Goal: Task Accomplishment & Management: Manage account settings

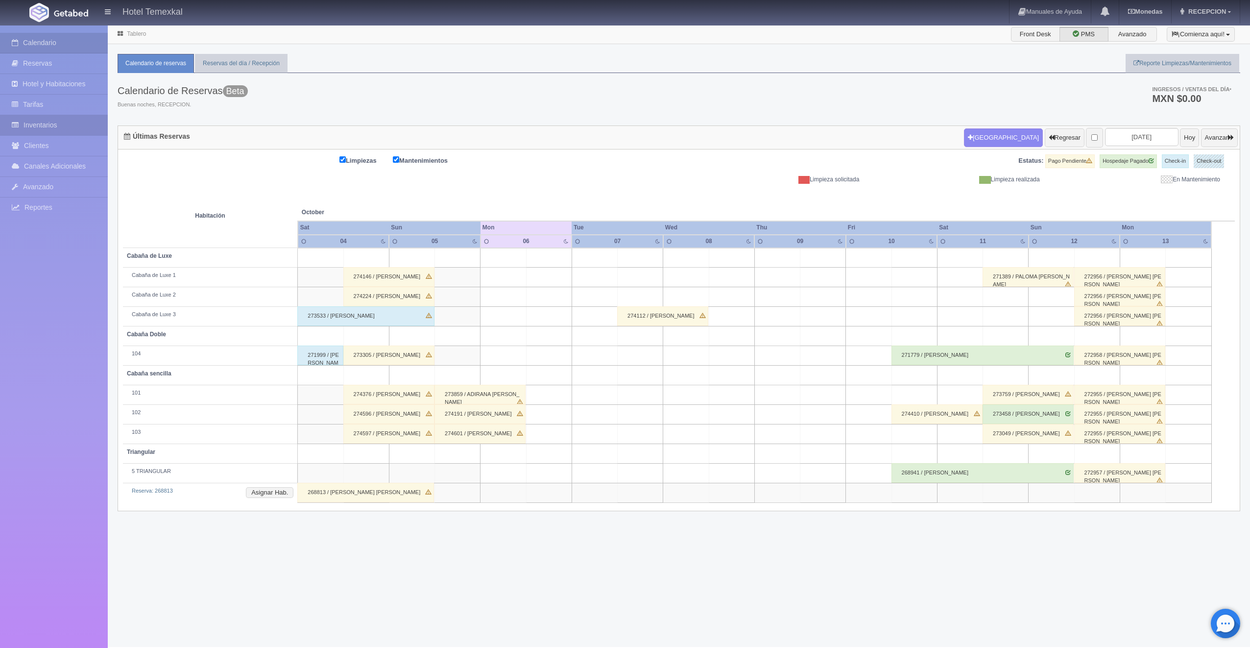
click at [35, 124] on link "Inventarios" at bounding box center [54, 125] width 108 height 20
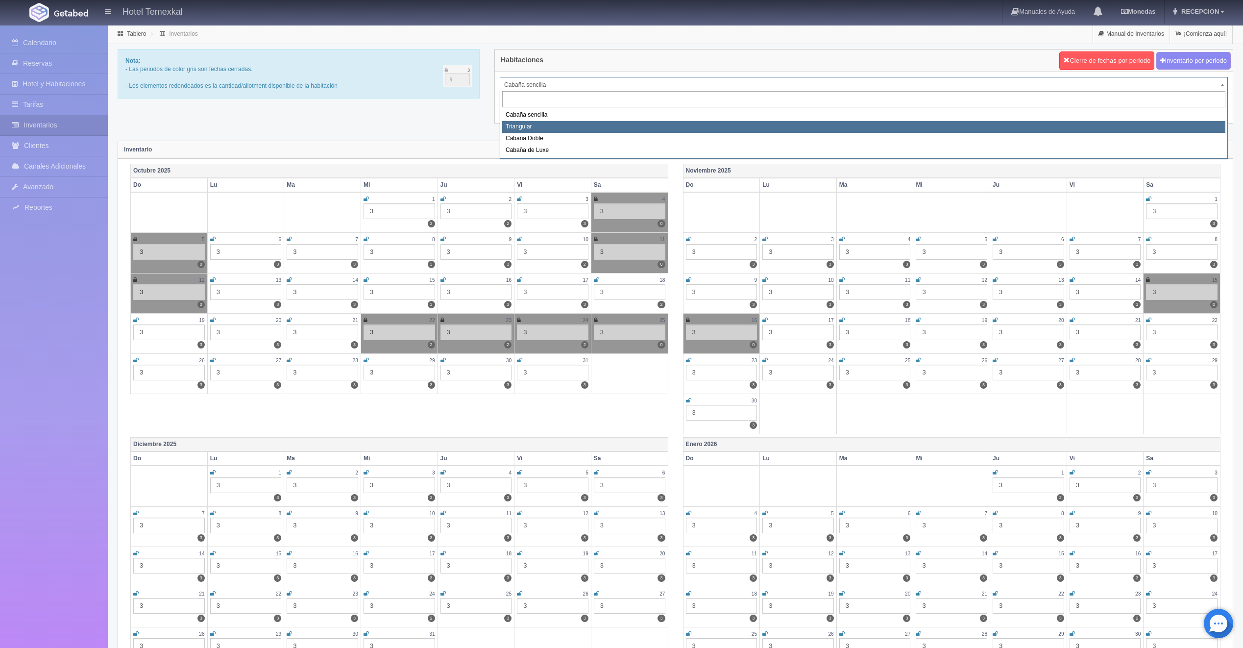
select select "2119"
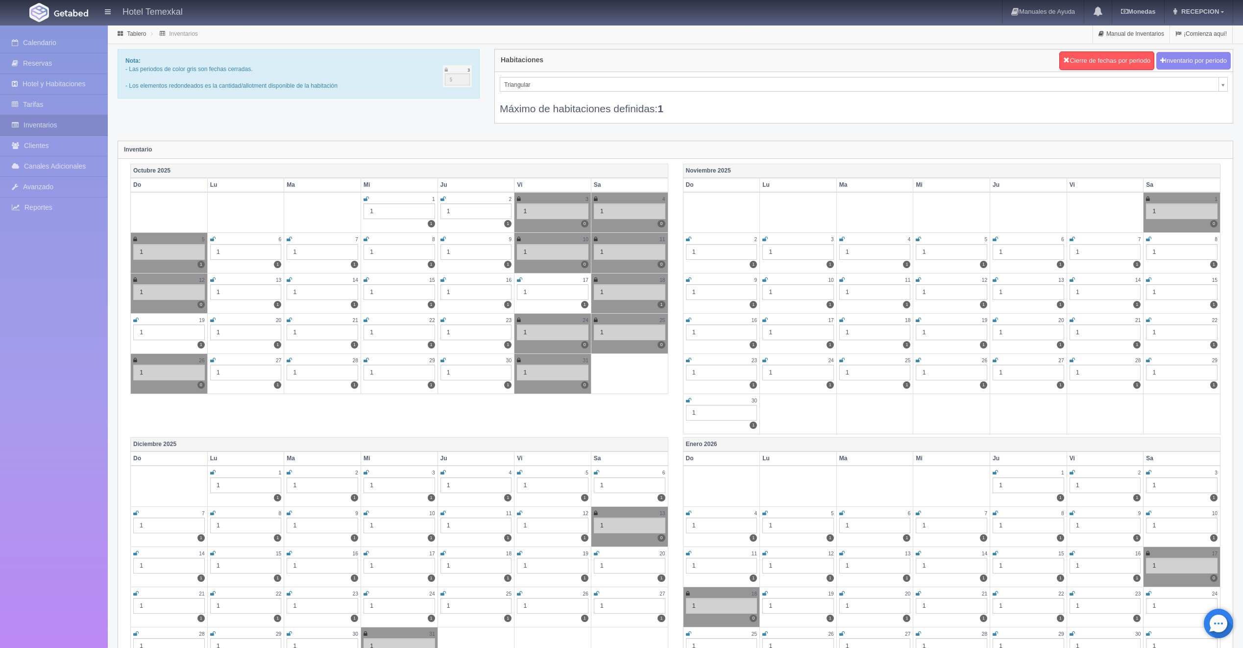
click at [211, 239] on icon at bounding box center [212, 239] width 5 height 6
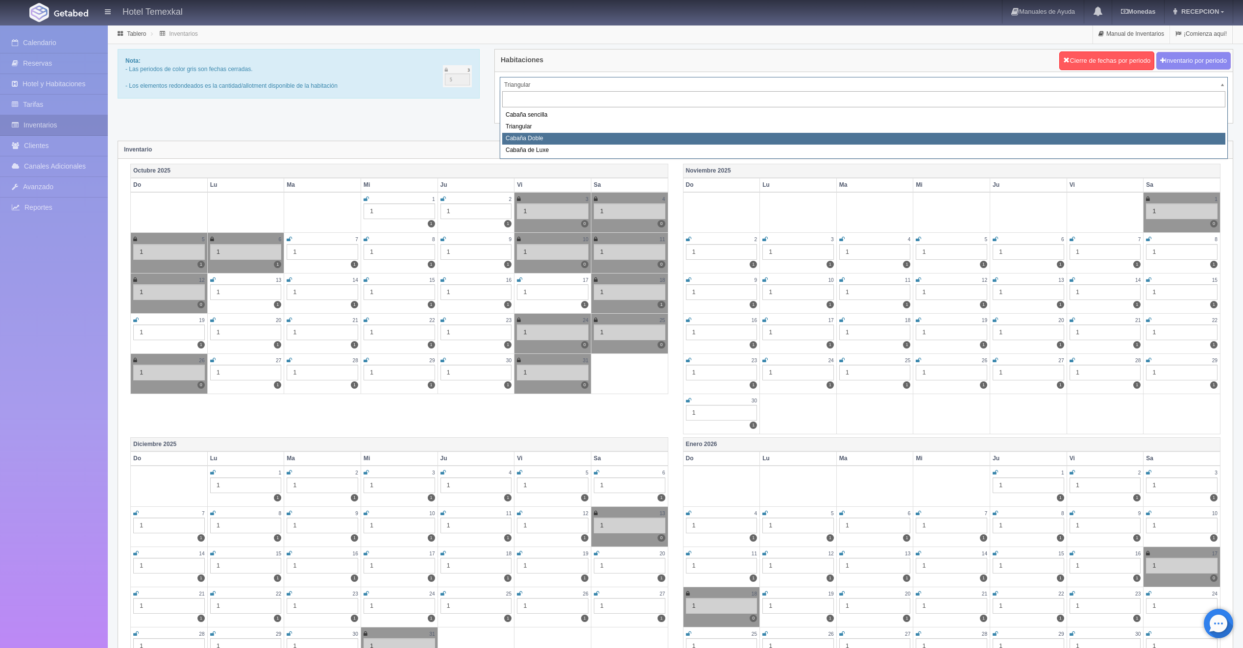
select select "2120"
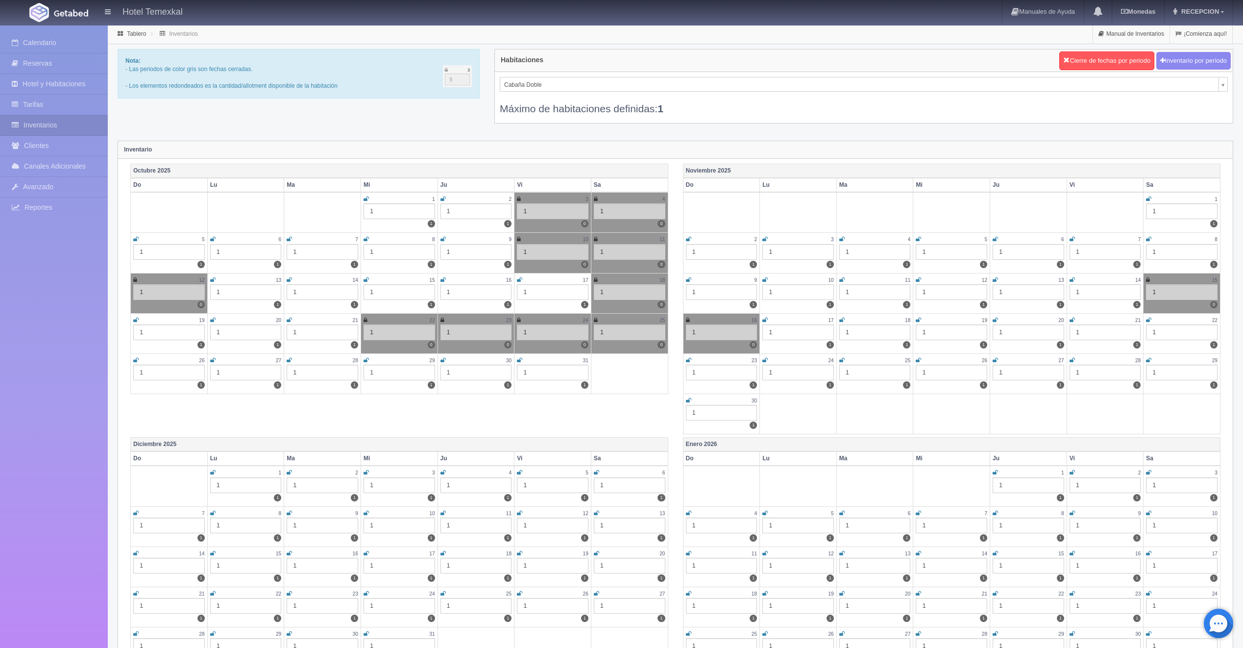
click at [211, 241] on icon at bounding box center [212, 239] width 5 height 6
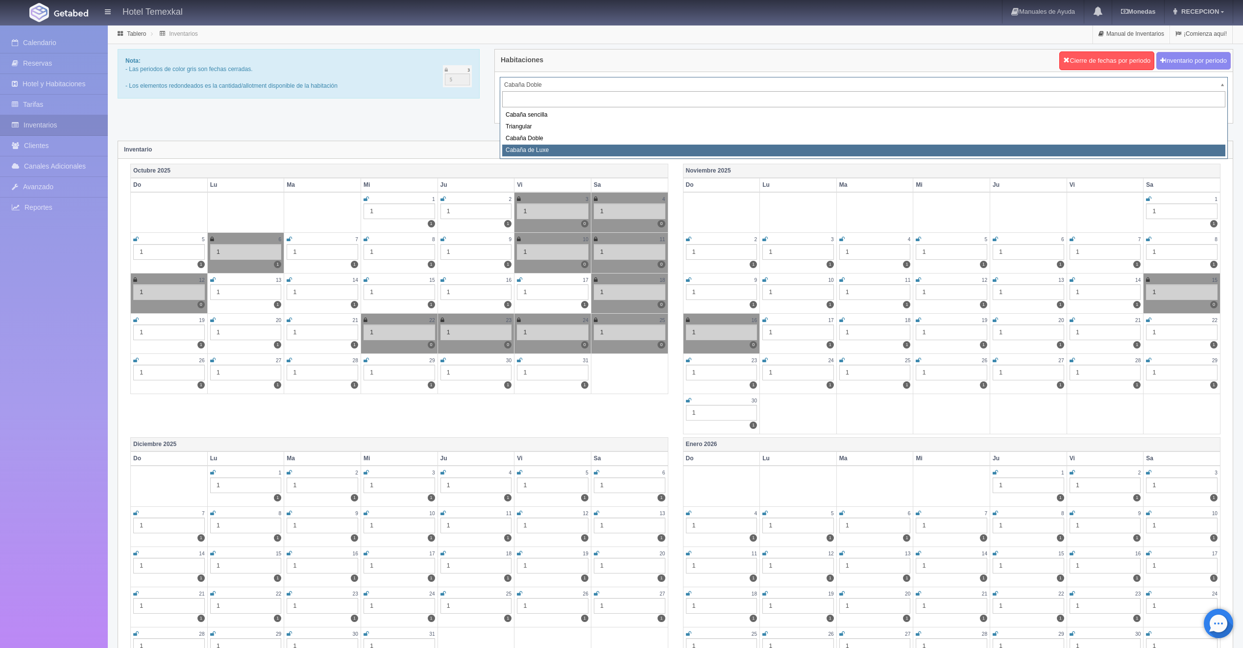
select select "2121"
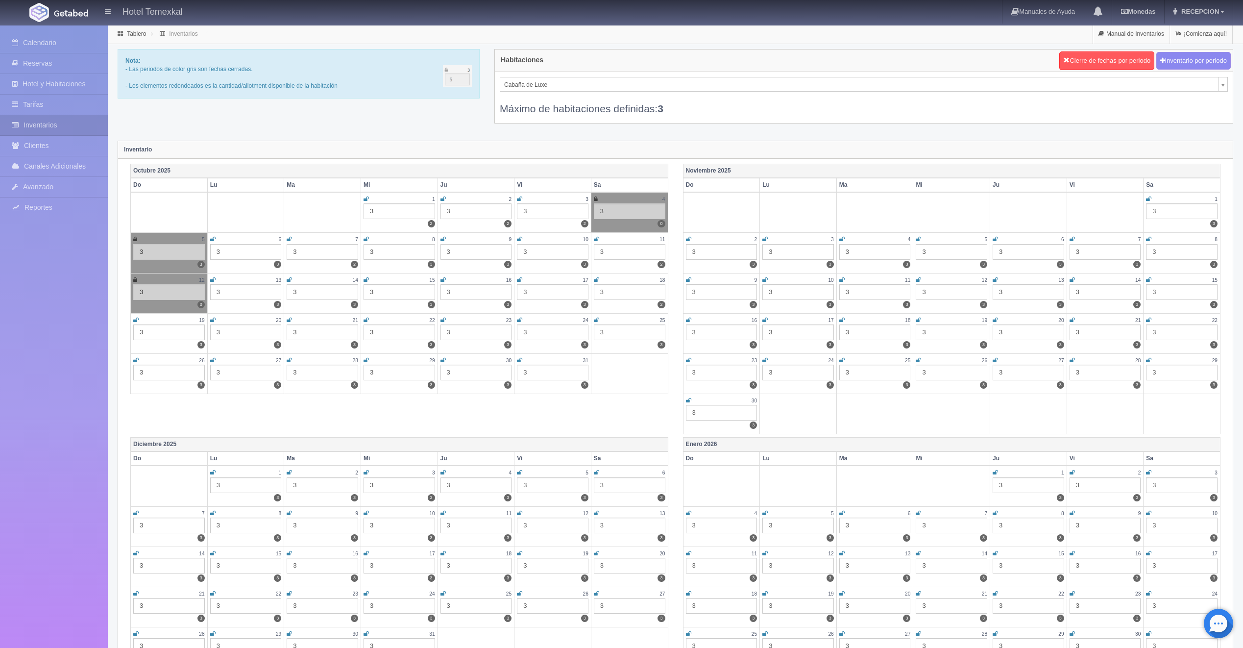
click at [226, 253] on div "3" at bounding box center [246, 252] width 72 height 16
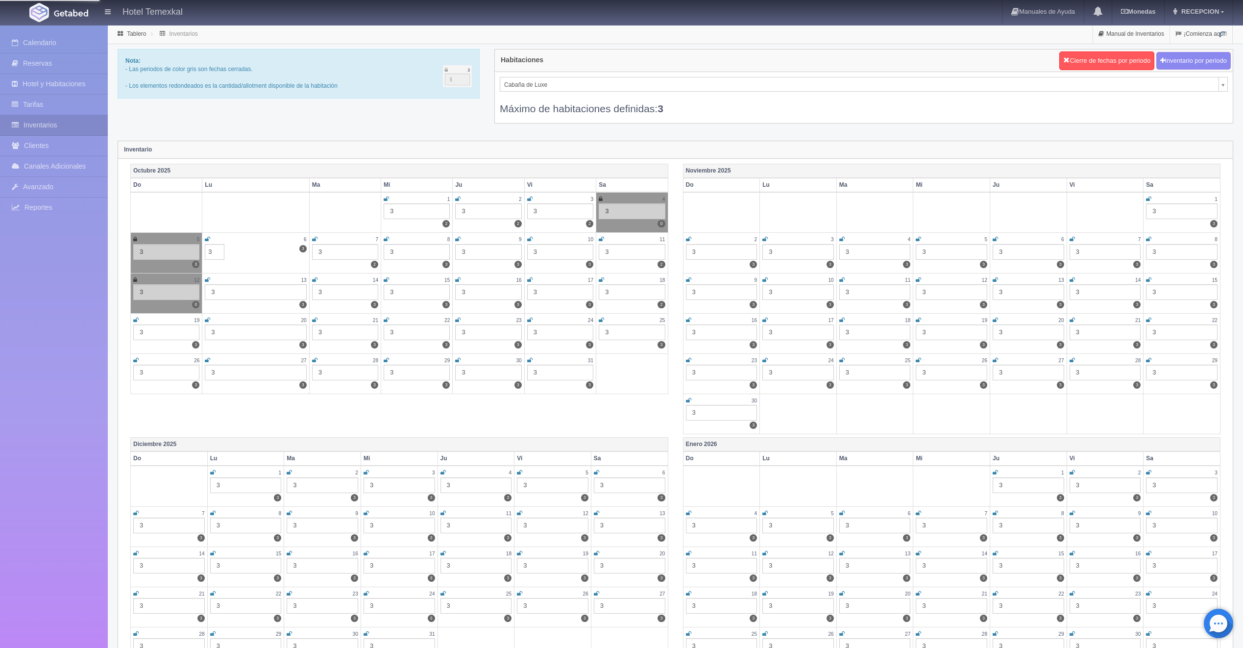
click at [226, 253] on td "6 3 3 3" at bounding box center [255, 253] width 107 height 40
click at [211, 249] on input "3" at bounding box center [215, 252] width 20 height 16
type input "2"
type input "1"
click at [222, 215] on td at bounding box center [255, 212] width 107 height 41
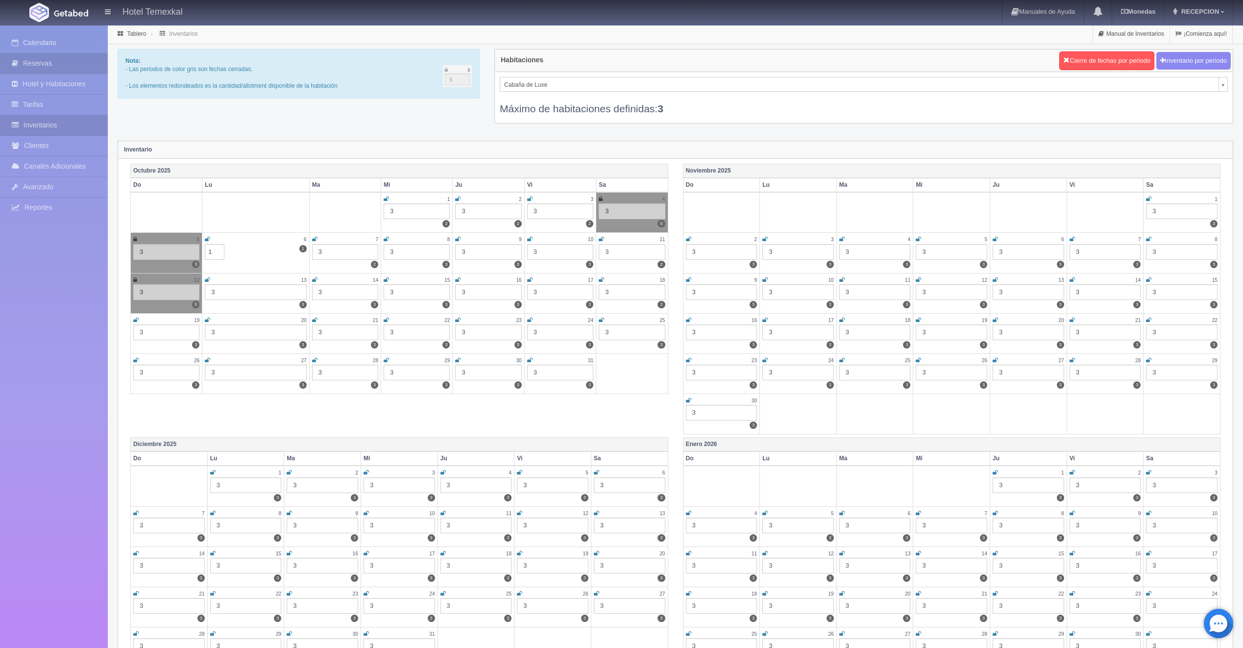
click at [45, 65] on link "Reservas" at bounding box center [54, 63] width 108 height 20
